Goal: Task Accomplishment & Management: Complete application form

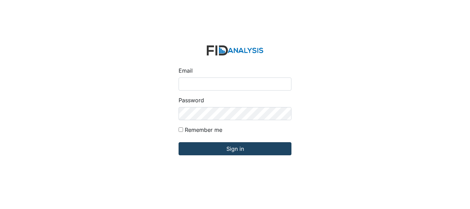
type input "[EMAIL_ADDRESS][DOMAIN_NAME]"
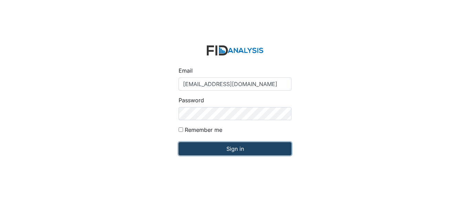
click at [235, 148] on input "Sign in" at bounding box center [235, 148] width 113 height 13
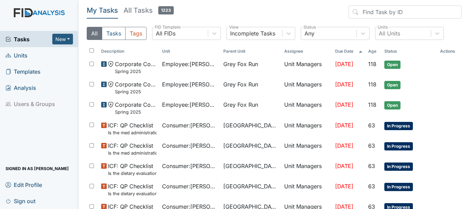
click at [34, 54] on link "Units" at bounding box center [39, 55] width 78 height 16
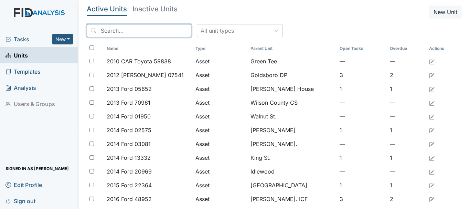
click at [117, 31] on input "search" at bounding box center [139, 30] width 105 height 13
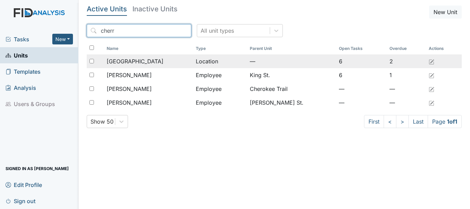
type input "cherr"
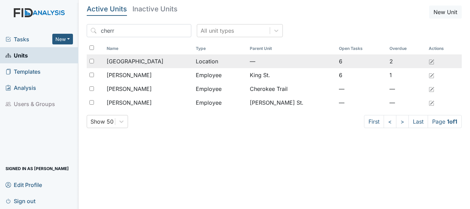
click at [123, 60] on span "[GEOGRAPHIC_DATA]" at bounding box center [135, 61] width 57 height 8
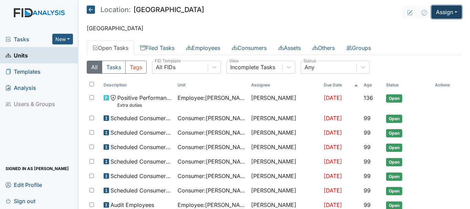
click at [446, 14] on button "Assign" at bounding box center [446, 12] width 30 height 13
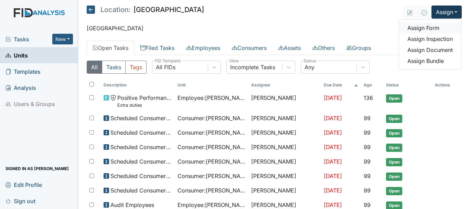
click at [431, 27] on link "Assign Form" at bounding box center [430, 27] width 62 height 11
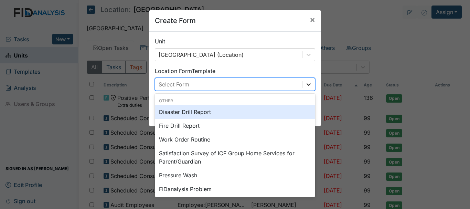
click at [306, 86] on icon at bounding box center [308, 84] width 7 height 7
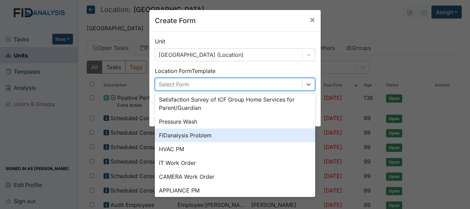
scroll to position [55, 0]
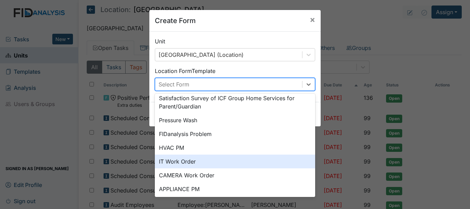
click at [215, 166] on div "IT Work Order" at bounding box center [235, 161] width 160 height 14
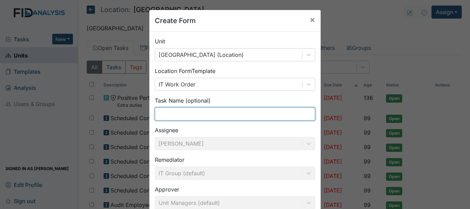
click at [202, 115] on input "text" at bounding box center [235, 113] width 160 height 13
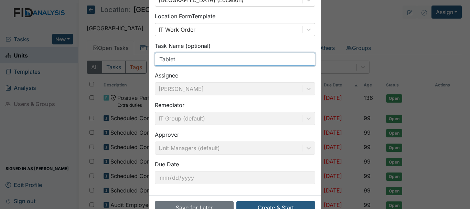
scroll to position [75, 0]
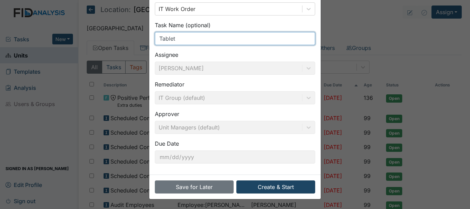
type input "Tablet"
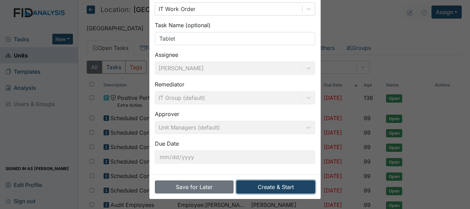
click at [272, 189] on button "Create & Start" at bounding box center [275, 186] width 79 height 13
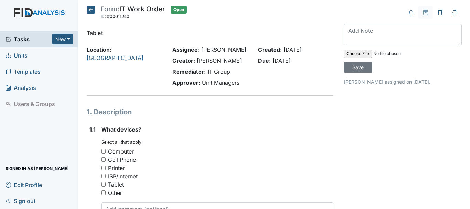
click at [103, 183] on input "Tablet" at bounding box center [103, 184] width 4 height 4
checkbox input "true"
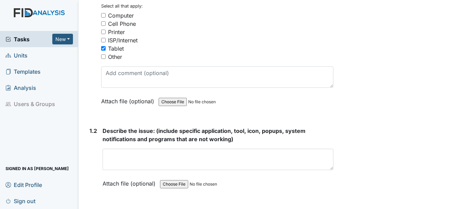
scroll to position [141, 0]
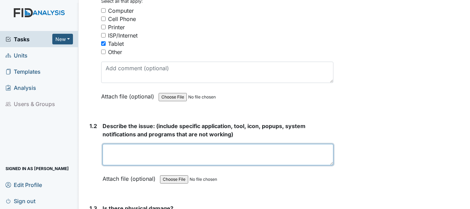
click at [137, 152] on textarea at bounding box center [218, 154] width 231 height 21
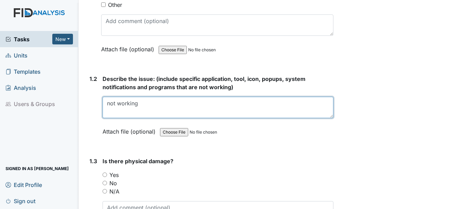
scroll to position [220, 0]
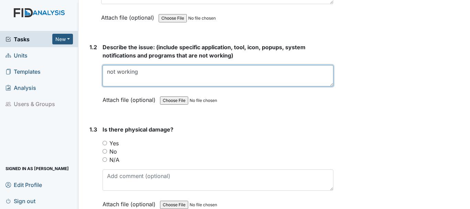
type textarea "not working"
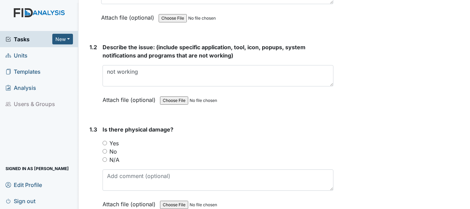
click at [105, 143] on input "Yes" at bounding box center [105, 143] width 4 height 4
radio input "true"
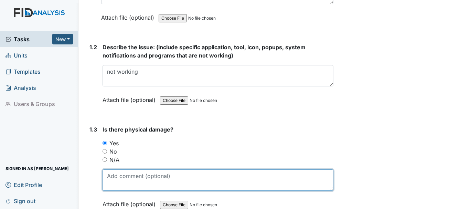
click at [136, 179] on textarea at bounding box center [218, 179] width 231 height 21
type textarea "s"
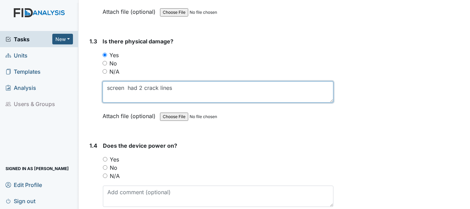
scroll to position [314, 0]
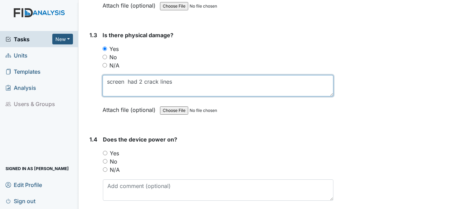
type textarea "screen had 2 crack lines"
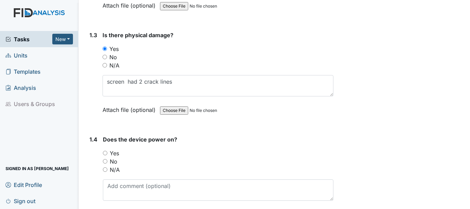
click at [105, 161] on input "No" at bounding box center [105, 161] width 4 height 4
radio input "true"
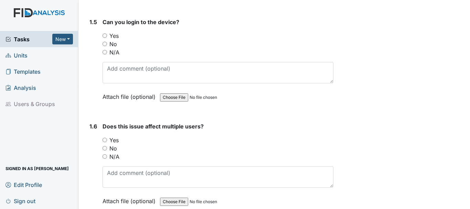
scroll to position [536, 0]
click at [105, 43] on input "No" at bounding box center [105, 43] width 4 height 4
radio input "true"
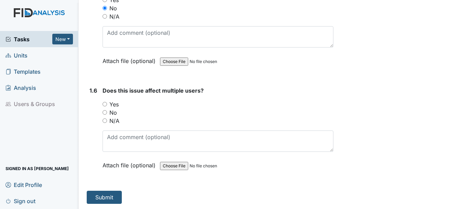
scroll to position [571, 0]
click at [106, 110] on input "No" at bounding box center [105, 112] width 4 height 4
radio input "true"
click at [105, 199] on button "Submit" at bounding box center [104, 196] width 35 height 13
